Goal: Feedback & Contribution: Submit feedback/report problem

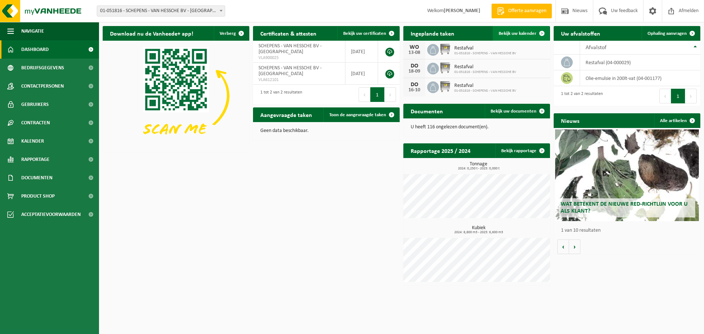
click at [532, 35] on span "Bekijk uw kalender" at bounding box center [518, 33] width 38 height 5
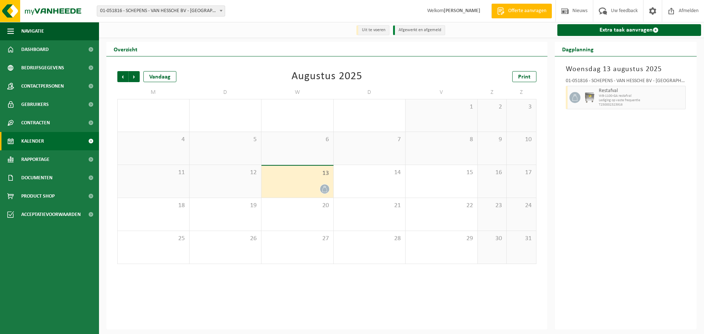
click at [418, 29] on li "Afgewerkt en afgemeld" at bounding box center [419, 30] width 52 height 10
click at [373, 29] on li "Uit te voeren" at bounding box center [372, 30] width 33 height 10
click at [313, 183] on div "13" at bounding box center [297, 182] width 72 height 32
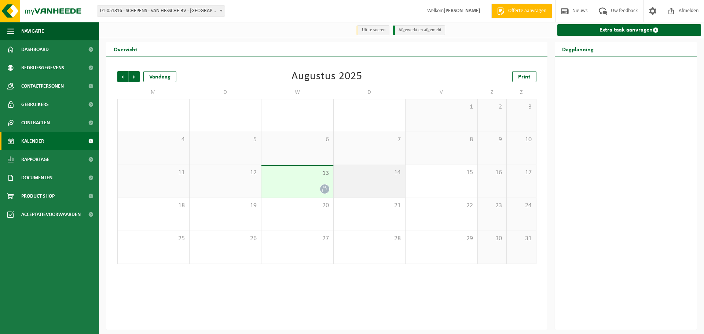
drag, startPoint x: 310, startPoint y: 183, endPoint x: 348, endPoint y: 186, distance: 38.3
click at [348, 186] on tr "11 12 13 14 15 16 17" at bounding box center [326, 181] width 419 height 33
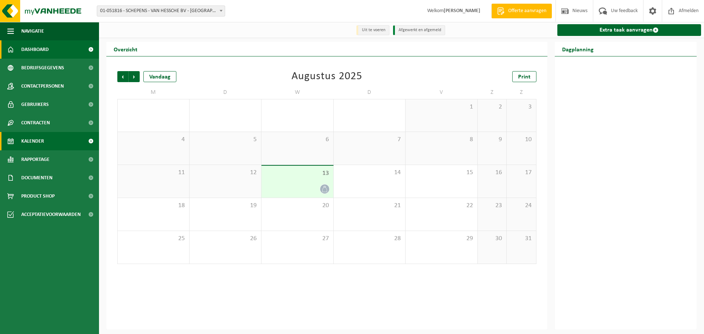
click at [62, 52] on link "Dashboard" at bounding box center [49, 49] width 99 height 18
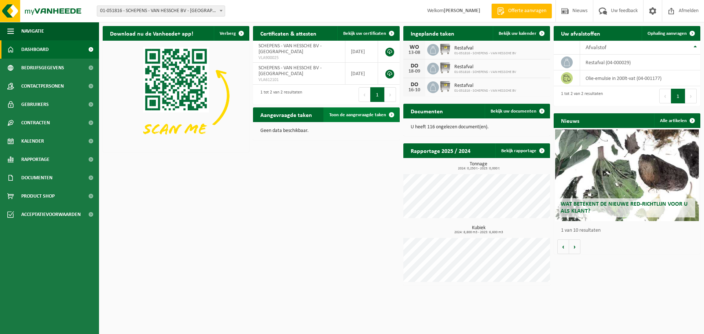
click at [345, 113] on span "Toon de aangevraagde taken" at bounding box center [357, 115] width 57 height 5
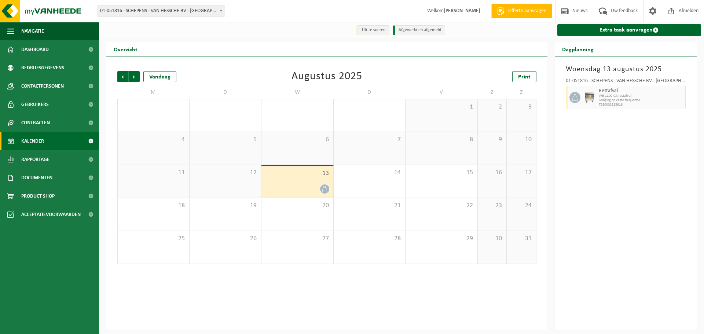
click at [618, 136] on div "Woensdag 13 augustus 2025 01-051816 - SCHEPENS - VAN HESSCHE BV - OUDENAARDE Re…" at bounding box center [626, 192] width 142 height 273
click at [620, 100] on span "Lediging op vaste frequentie" at bounding box center [641, 100] width 85 height 4
click at [585, 95] on img at bounding box center [589, 97] width 11 height 11
click at [572, 98] on icon at bounding box center [575, 97] width 7 height 7
click at [588, 28] on link "Extra taak aanvragen" at bounding box center [629, 30] width 144 height 12
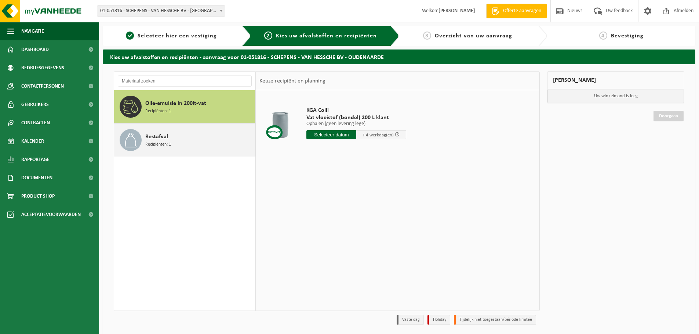
click at [146, 139] on span "Restafval" at bounding box center [156, 136] width 23 height 9
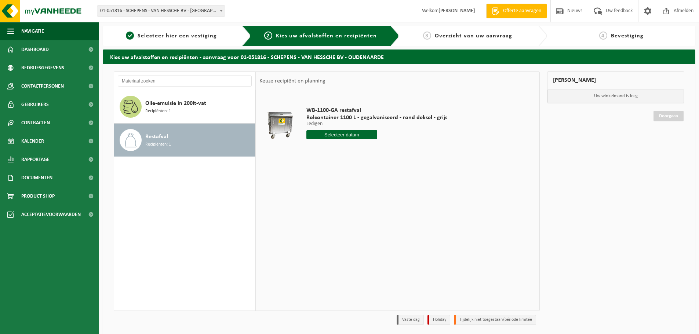
click at [345, 134] on input "text" at bounding box center [341, 134] width 70 height 9
click at [352, 198] on div "28 29 30 31 1 2 3 4 5 6 7 8 9 10 11 12 13 14 15 16 17 18 19 20 21 22 23 24 25 2…" at bounding box center [352, 200] width 90 height 59
click at [352, 200] on div "28 29 30 31 1 2 3 4 5 6 7 8 9 10 11 12 13 14 15 16 17 18 19 20 21 22 23 24 25 2…" at bounding box center [352, 200] width 90 height 59
click at [170, 35] on span "Selecteer hier een vestiging" at bounding box center [177, 36] width 79 height 6
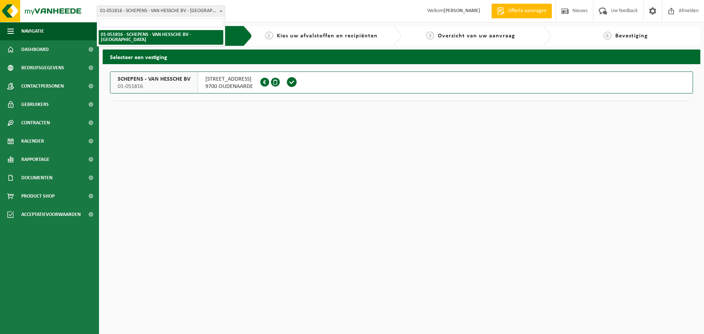
click at [222, 9] on span at bounding box center [220, 11] width 7 height 10
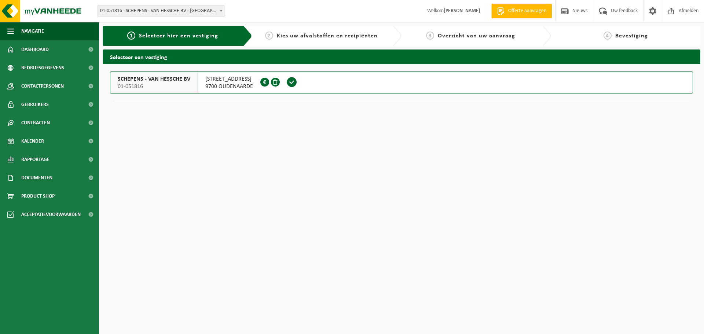
click at [228, 115] on div "SCHEPENS - VAN HESSCHE BV 01-051816 [STREET_ADDRESS][GEOGRAPHIC_DATA]" at bounding box center [402, 90] width 598 height 52
click at [36, 139] on span "Kalender" at bounding box center [32, 141] width 23 height 18
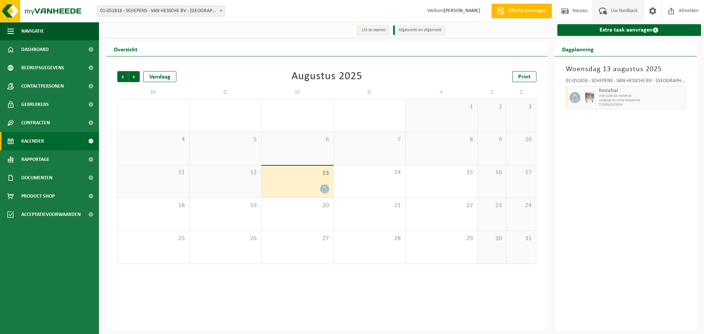
click at [625, 11] on span "Uw feedback" at bounding box center [624, 11] width 30 height 22
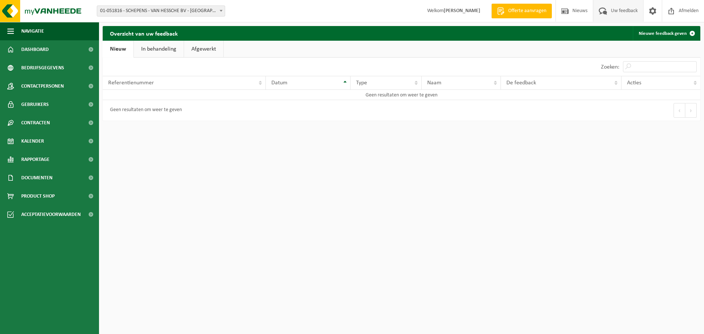
click at [117, 48] on link "Nieuw" at bounding box center [118, 49] width 31 height 17
click at [210, 81] on div "Referentienummer" at bounding box center [182, 83] width 148 height 6
click at [299, 87] on th "Datum" at bounding box center [308, 83] width 84 height 14
click at [373, 85] on div "Type" at bounding box center [384, 83] width 56 height 6
click at [677, 33] on link "Nieuwe feedback geven" at bounding box center [666, 33] width 67 height 15
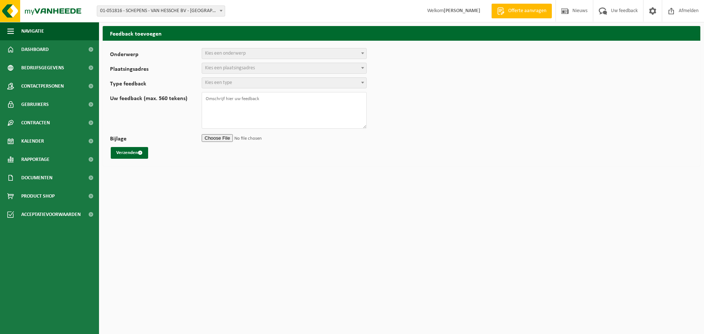
select select
click at [220, 54] on span "Kies een onderwerp" at bounding box center [225, 54] width 41 height 6
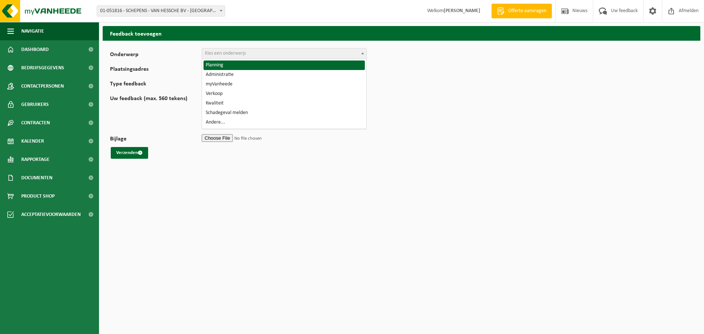
select select "1"
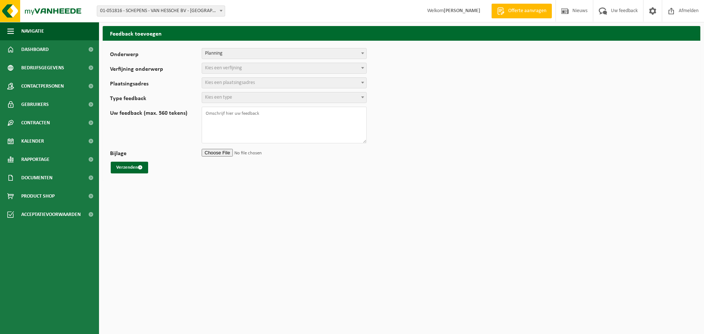
click at [231, 69] on span "Kies een verfijning" at bounding box center [223, 68] width 37 height 6
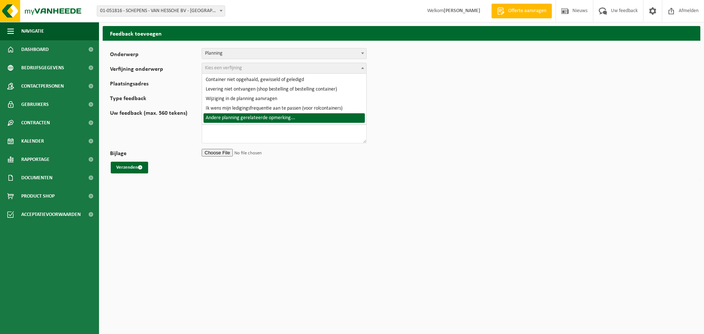
select select "6"
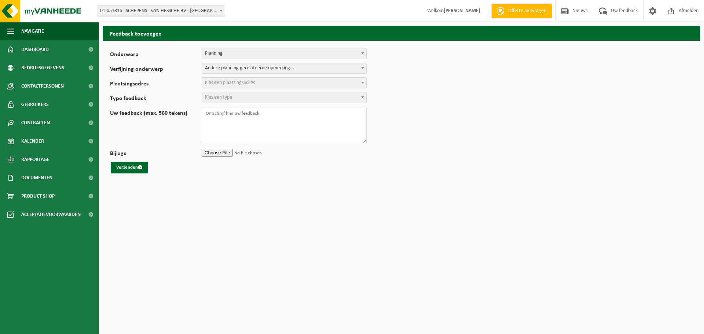
click at [221, 79] on span "Kies een plaatsingsadres" at bounding box center [284, 83] width 164 height 10
select select "21009"
click at [227, 95] on span "Kies een type" at bounding box center [218, 98] width 27 height 6
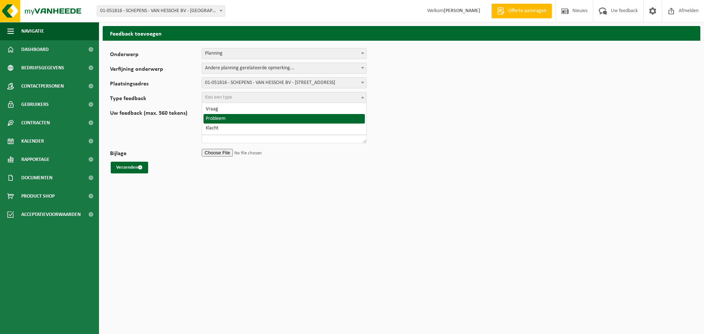
select select "ISS"
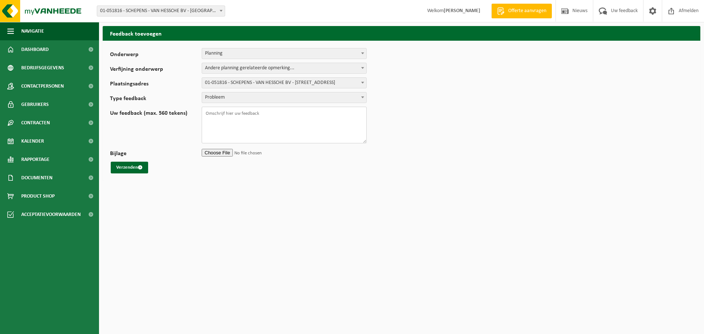
click at [217, 116] on textarea "Uw feedback (max. 560 tekens)" at bounding box center [284, 125] width 165 height 37
click at [284, 120] on textarea "Wij hebben ophaling aangevraagd voor morgen 14/08, maar zie nu in de kalender d…" at bounding box center [284, 125] width 165 height 37
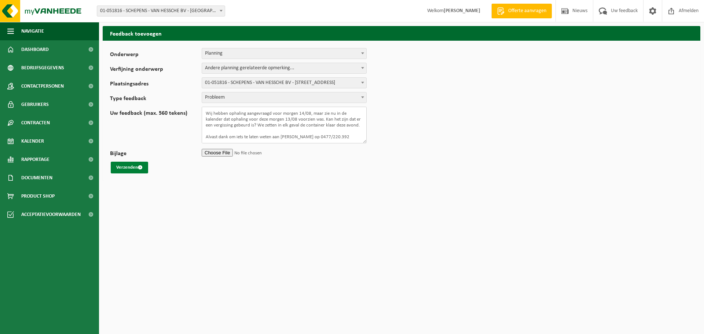
type textarea "Wij hebben ophaling aangevraagd voor morgen 14/08, maar zie nu in de kalender d…"
click at [121, 167] on button "Verzenden" at bounding box center [129, 168] width 37 height 12
